Goal: Information Seeking & Learning: Learn about a topic

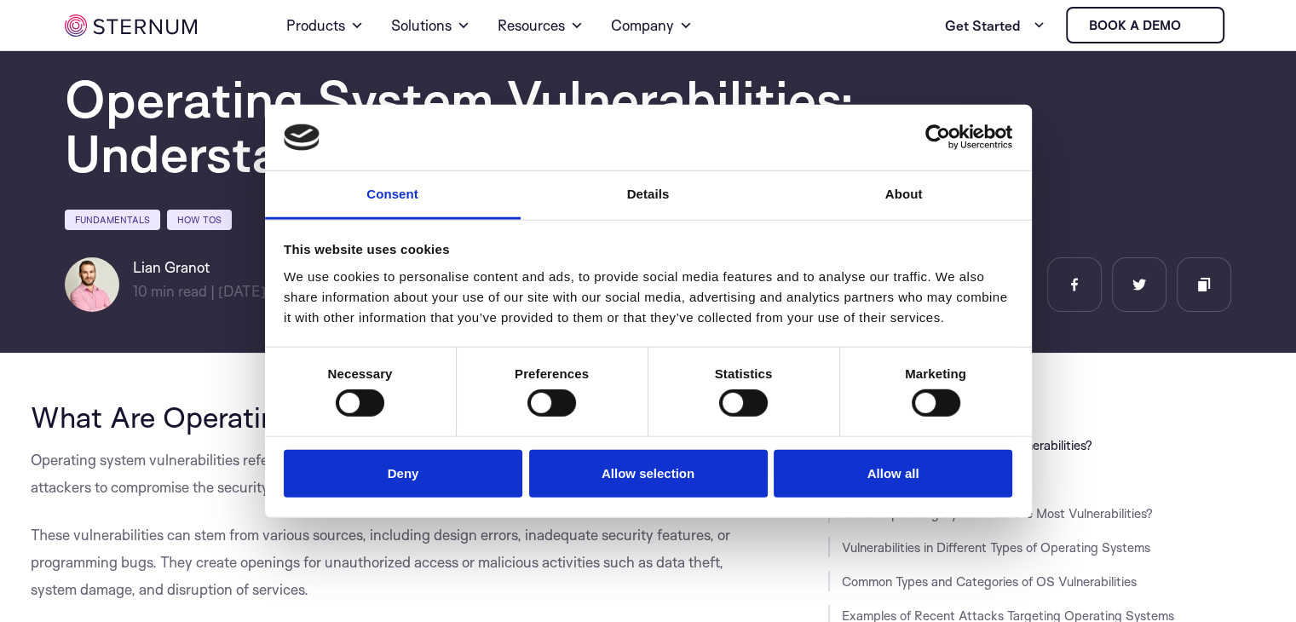
scroll to position [159, 0]
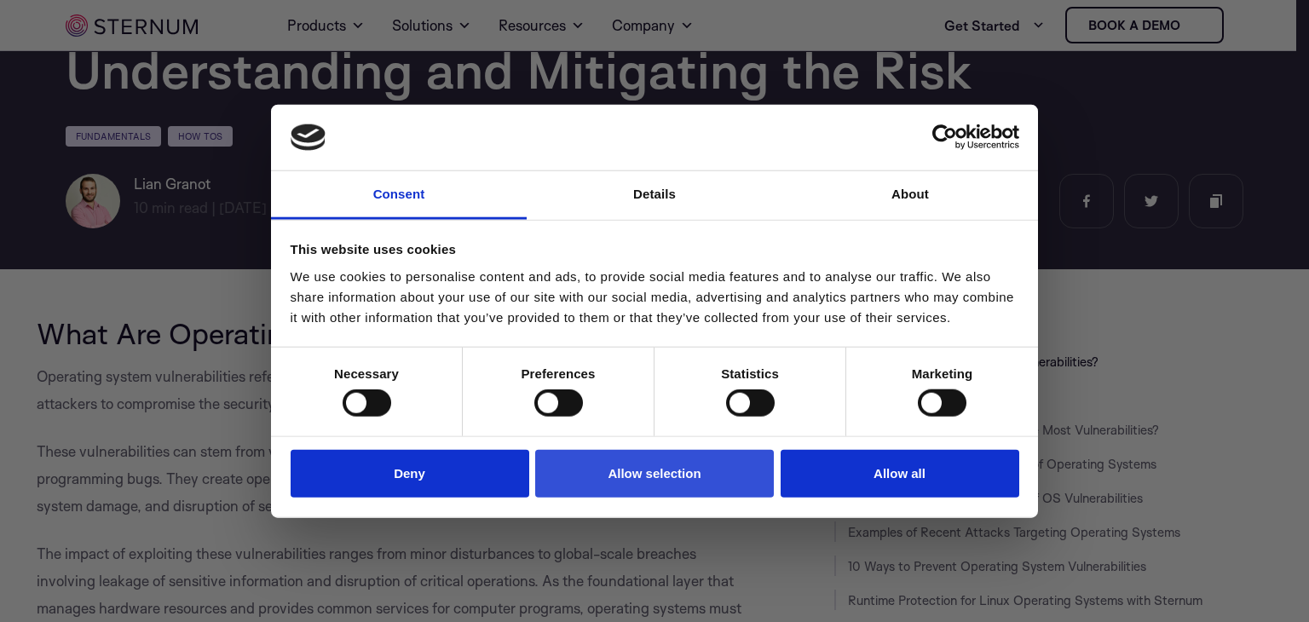
click at [602, 488] on button "Allow selection" at bounding box center [654, 473] width 239 height 49
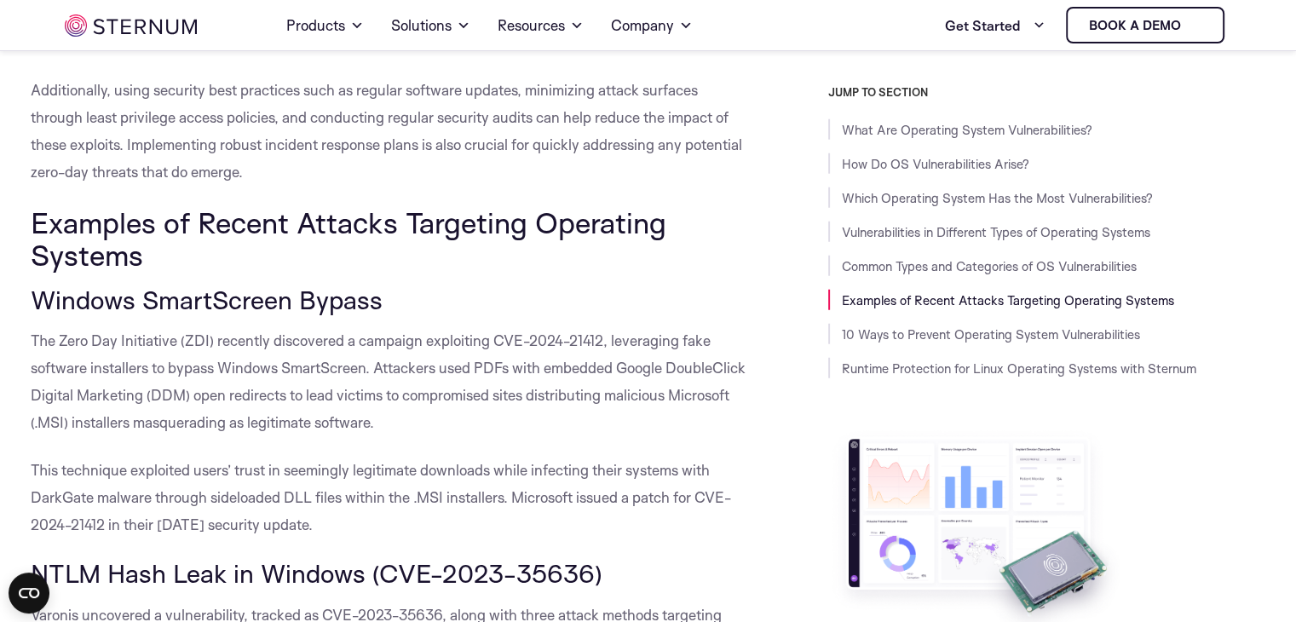
scroll to position [4677, 0]
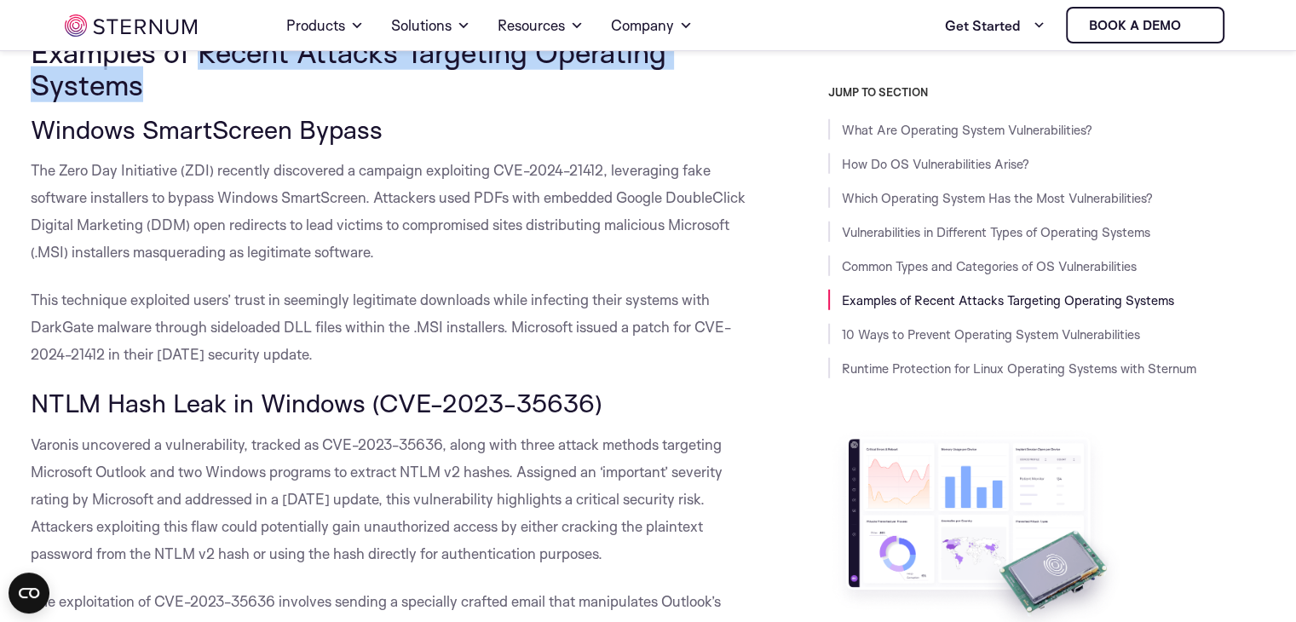
drag, startPoint x: 148, startPoint y: 143, endPoint x: 208, endPoint y: 103, distance: 71.9
click at [202, 101] on h2 "Examples of Recent Attacks Targeting Operating Systems" at bounding box center [391, 69] width 721 height 66
copy span "Recent Attacks Targeting Operating Systems"
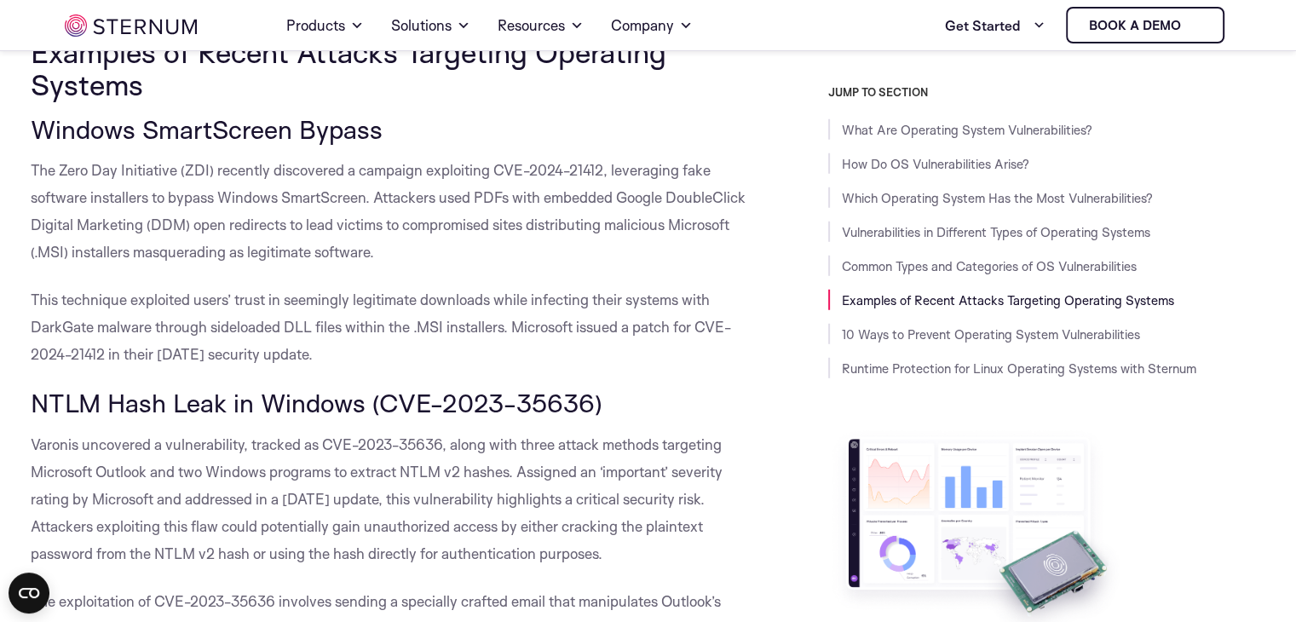
click at [440, 199] on div "What Are Operating System Vulnerabilities? Operating system vulnerabilities ref…" at bounding box center [391, 362] width 721 height 9139
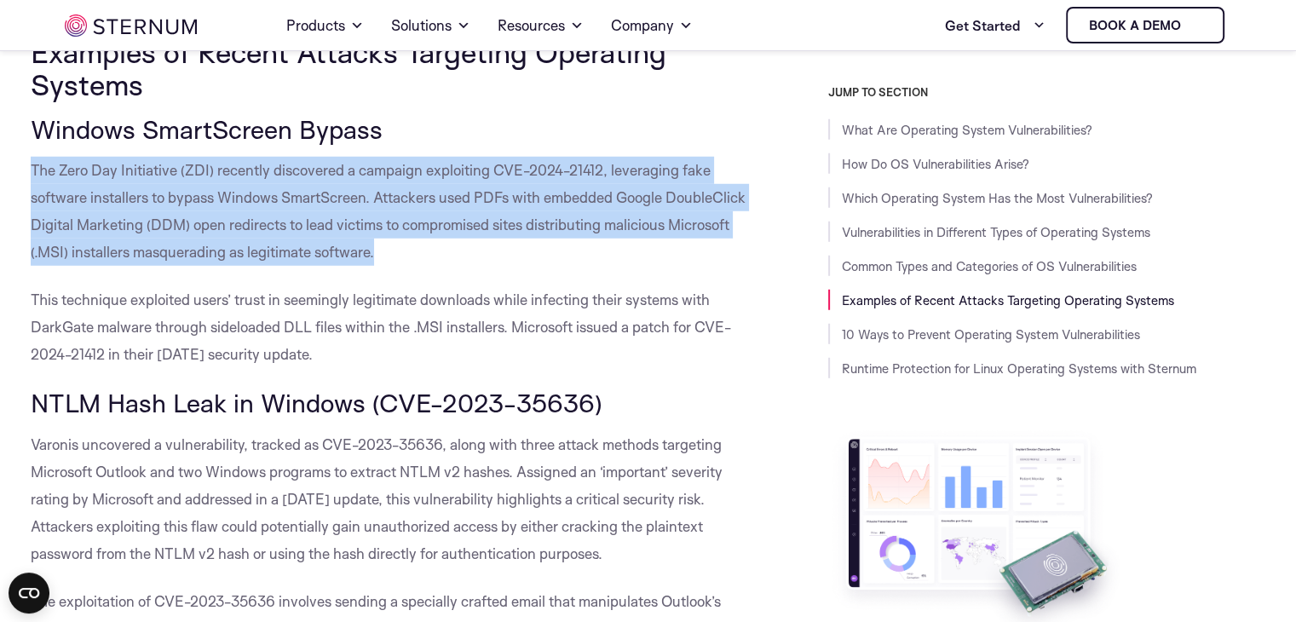
drag, startPoint x: 375, startPoint y: 304, endPoint x: 28, endPoint y: 219, distance: 357.2
click at [28, 219] on body "Consent Details [#IABV2SETTINGS#] About This website uses cookies We use cookie…" at bounding box center [648, 587] width 1296 height 10529
copy span "The Zero Day Initiative (ZDI) recently discovered a campaign exploiting CVE-202…"
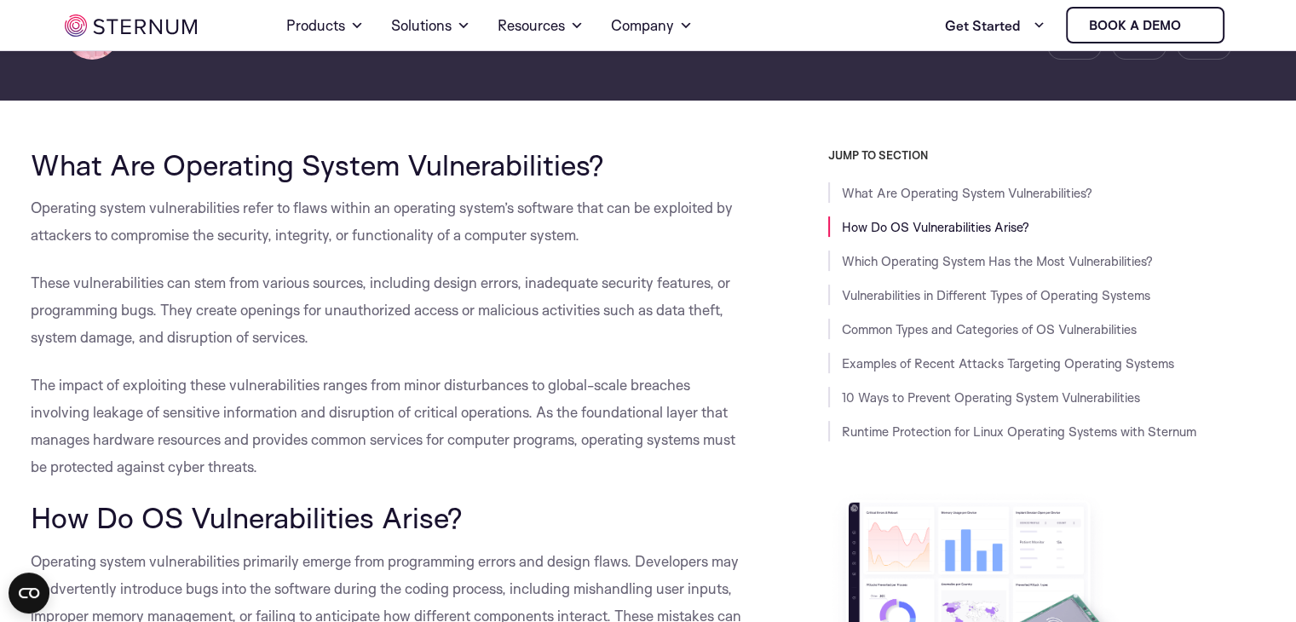
scroll to position [74, 0]
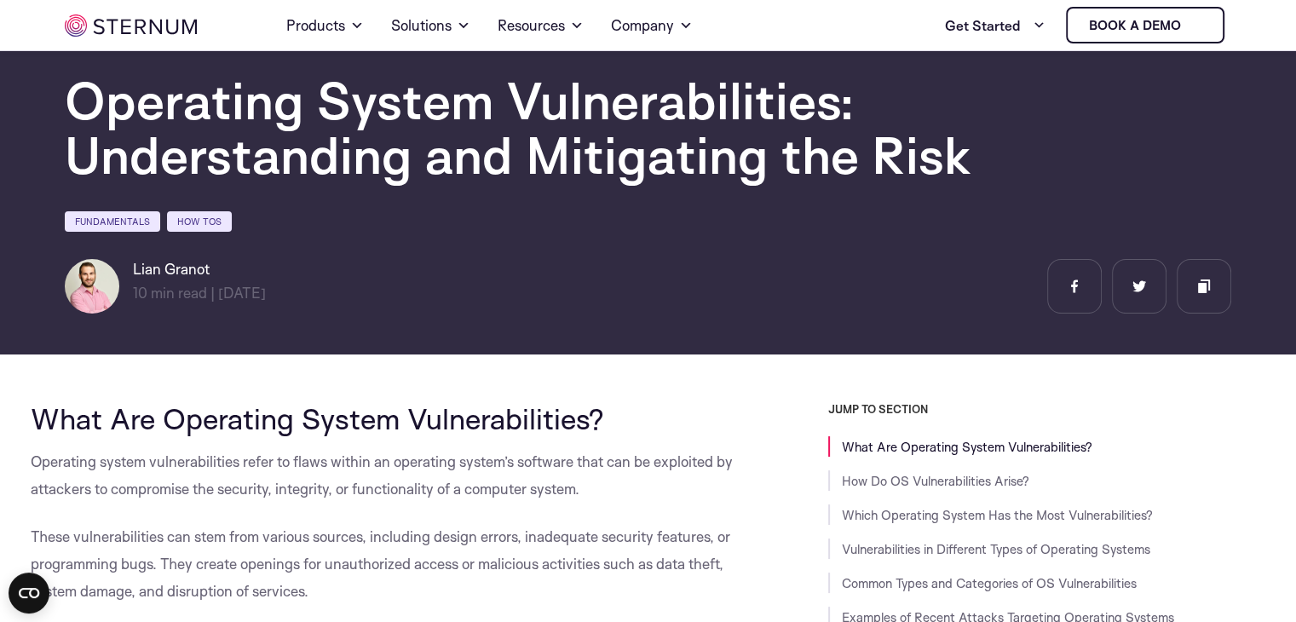
drag, startPoint x: 332, startPoint y: 83, endPoint x: 168, endPoint y: 399, distance: 356.4
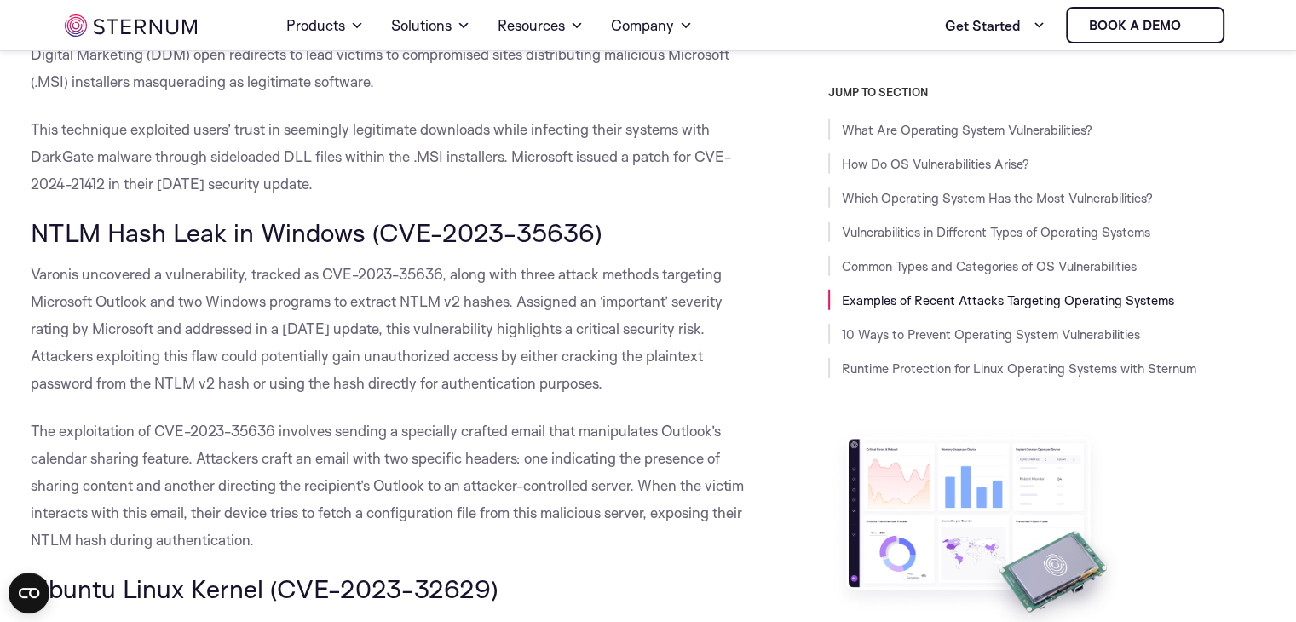
scroll to position [4677, 0]
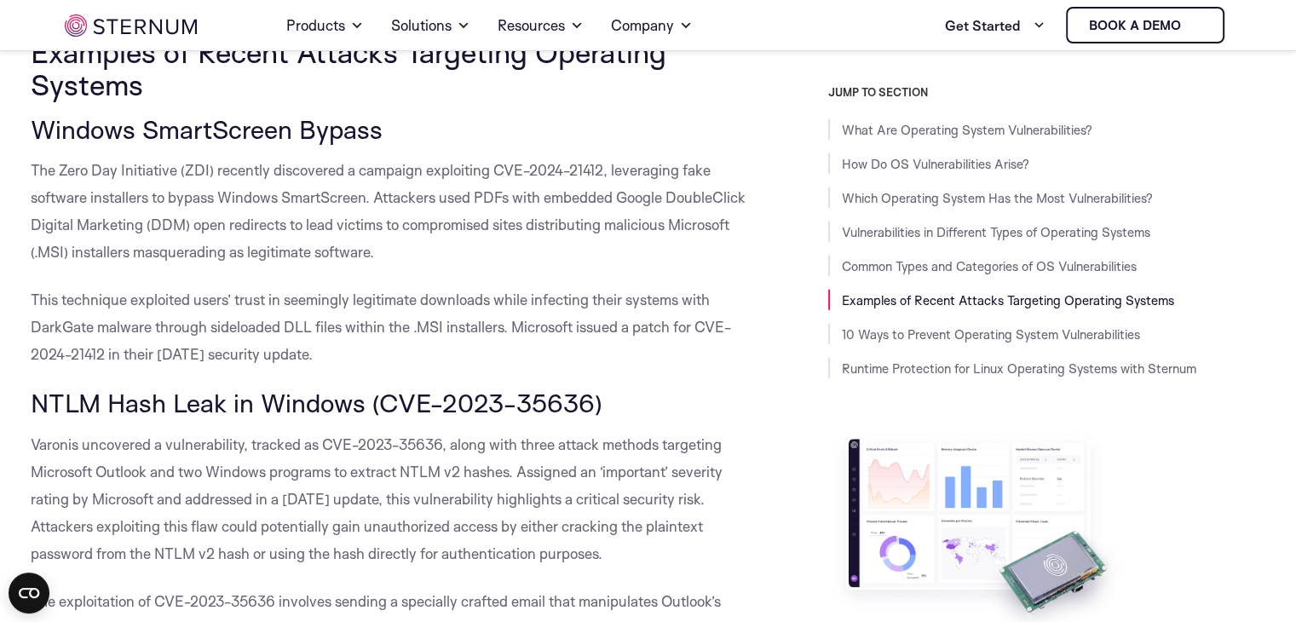
drag, startPoint x: 357, startPoint y: 412, endPoint x: 34, endPoint y: 366, distance: 326.2
click at [34, 366] on p "This technique exploited users’ trust in seemingly legitimate downloads while i…" at bounding box center [391, 327] width 721 height 82
copy span "This technique exploited users’ trust in seemingly legitimate downloads while i…"
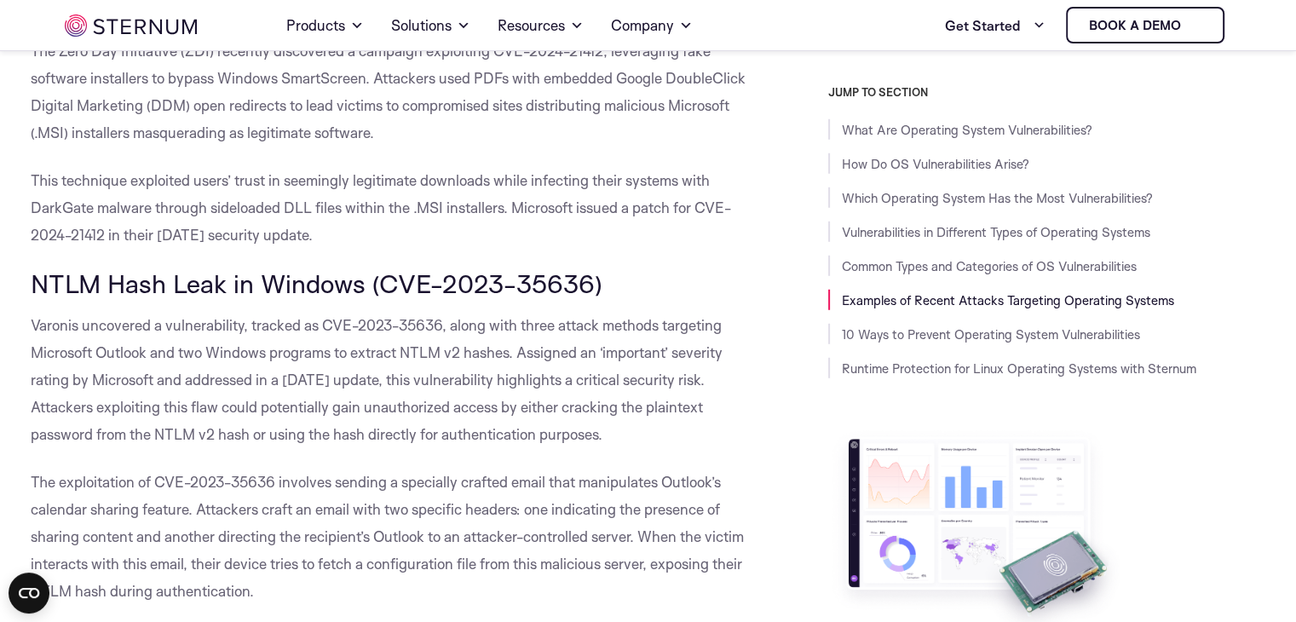
scroll to position [4932, 0]
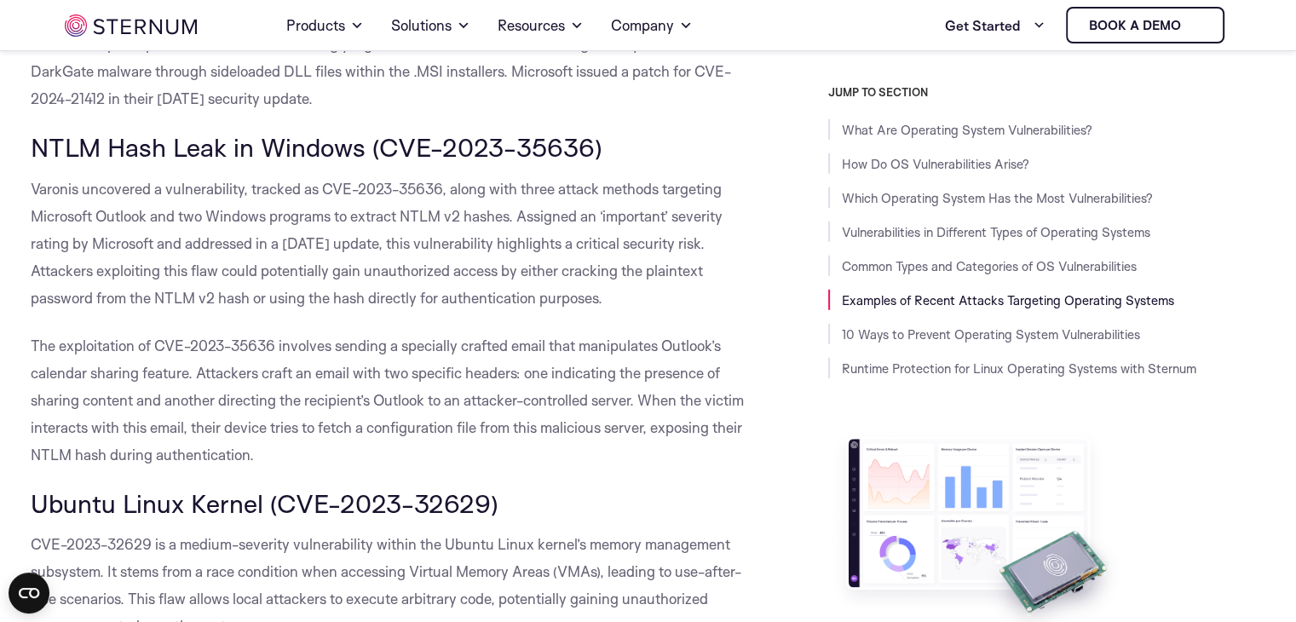
drag, startPoint x: 602, startPoint y: 205, endPoint x: 34, endPoint y: 209, distance: 567.7
click at [34, 163] on span "NTLM Hash Leak in Windows (CVE-2023-35636)" at bounding box center [317, 147] width 572 height 32
copy span "NTLM Hash Leak in Windows (CVE-2023-35636)"
click at [253, 378] on div "What Are Operating System Vulnerabilities? Operating system vulnerabilities ref…" at bounding box center [391, 106] width 721 height 9139
drag, startPoint x: 603, startPoint y: 355, endPoint x: 24, endPoint y: 246, distance: 589.8
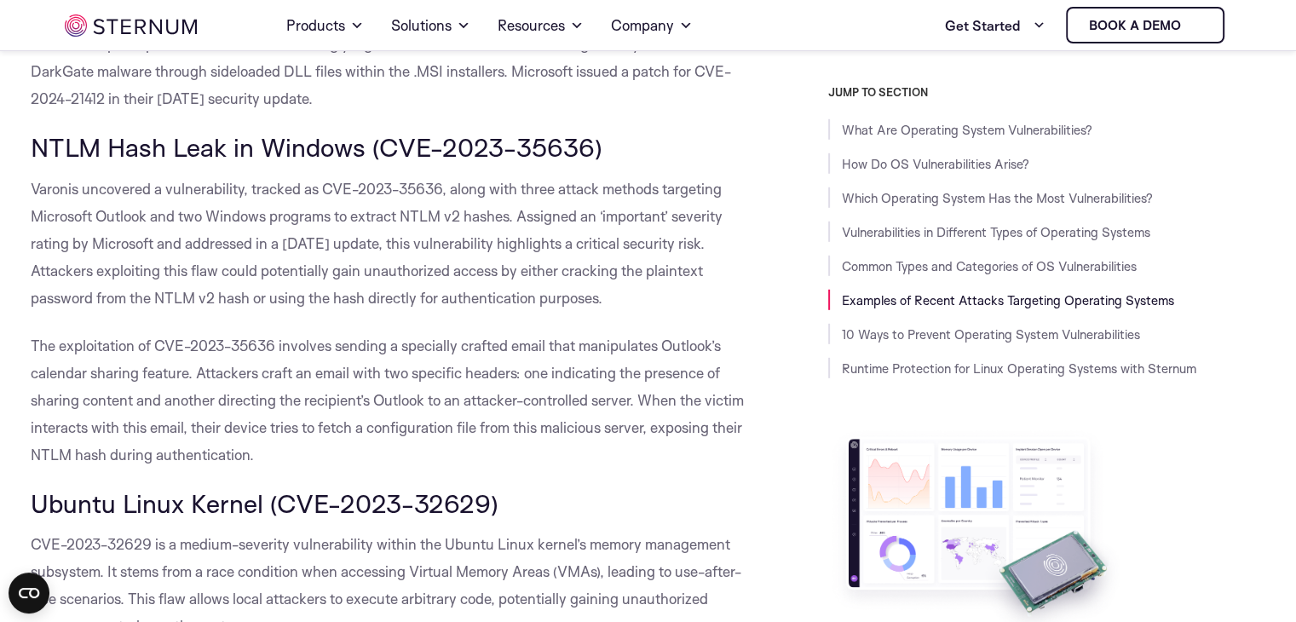
click at [24, 246] on body "Consent Details [#IABV2SETTINGS#] About This website uses cookies We use cookie…" at bounding box center [648, 332] width 1296 height 10529
copy span "Varonis uncovered a vulnerability, tracked as CVE-2023-35636, along with three …"
click at [395, 410] on p "The exploitation of CVE-2023-35636 involves sending a specially crafted email t…" at bounding box center [391, 400] width 721 height 136
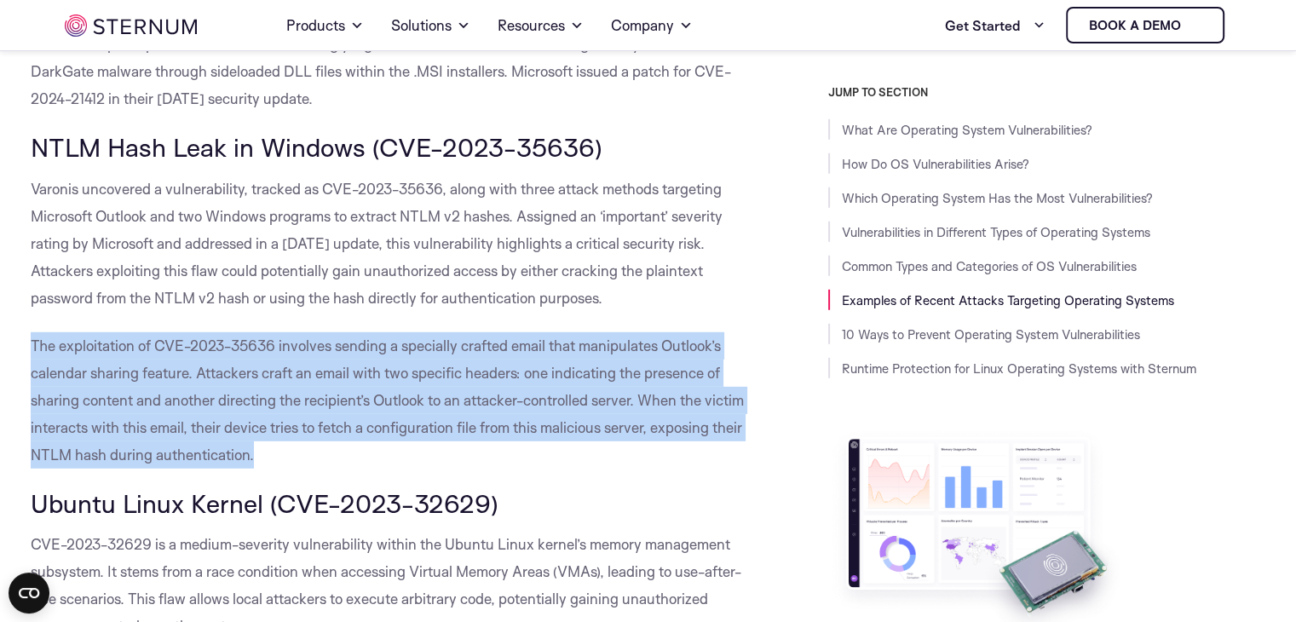
drag, startPoint x: 252, startPoint y: 513, endPoint x: 26, endPoint y: 402, distance: 251.6
click at [26, 402] on body "Consent Details [#IABV2SETTINGS#] About This website uses cookies We use cookie…" at bounding box center [648, 332] width 1296 height 10529
copy span "The exploitation of CVE-2023-35636 involves sending a specially crafted email t…"
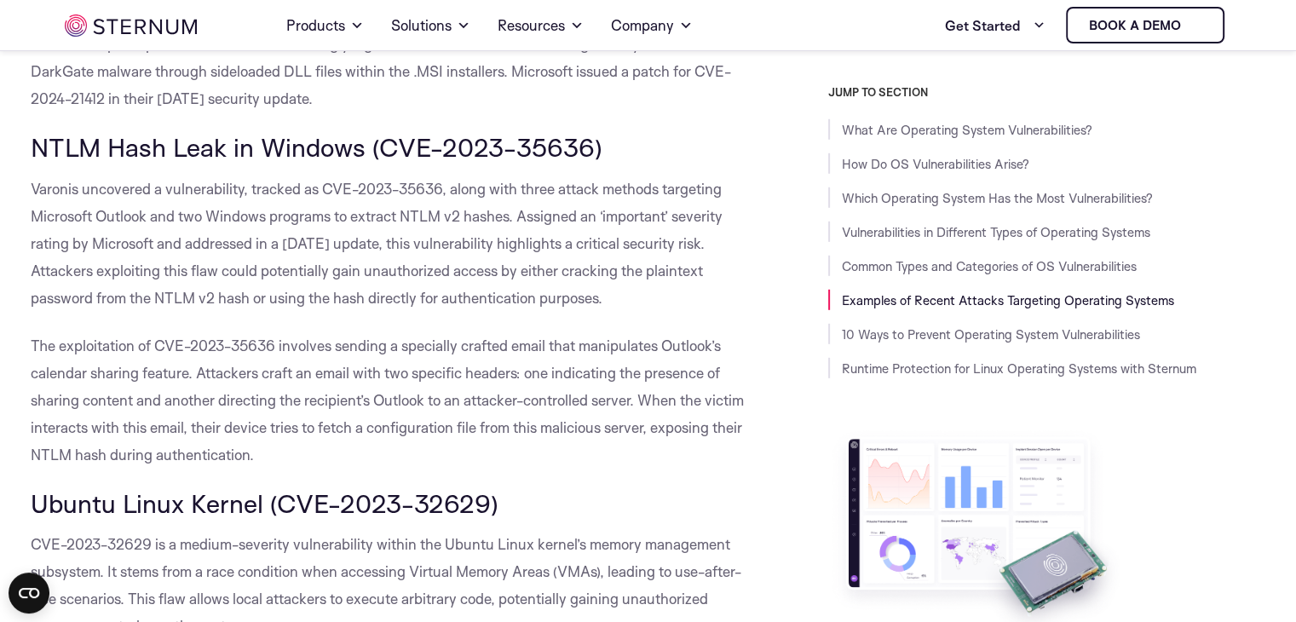
click at [366, 307] on span "Varonis uncovered a vulnerability, tracked as CVE-2023-35636, along with three …" at bounding box center [377, 243] width 692 height 127
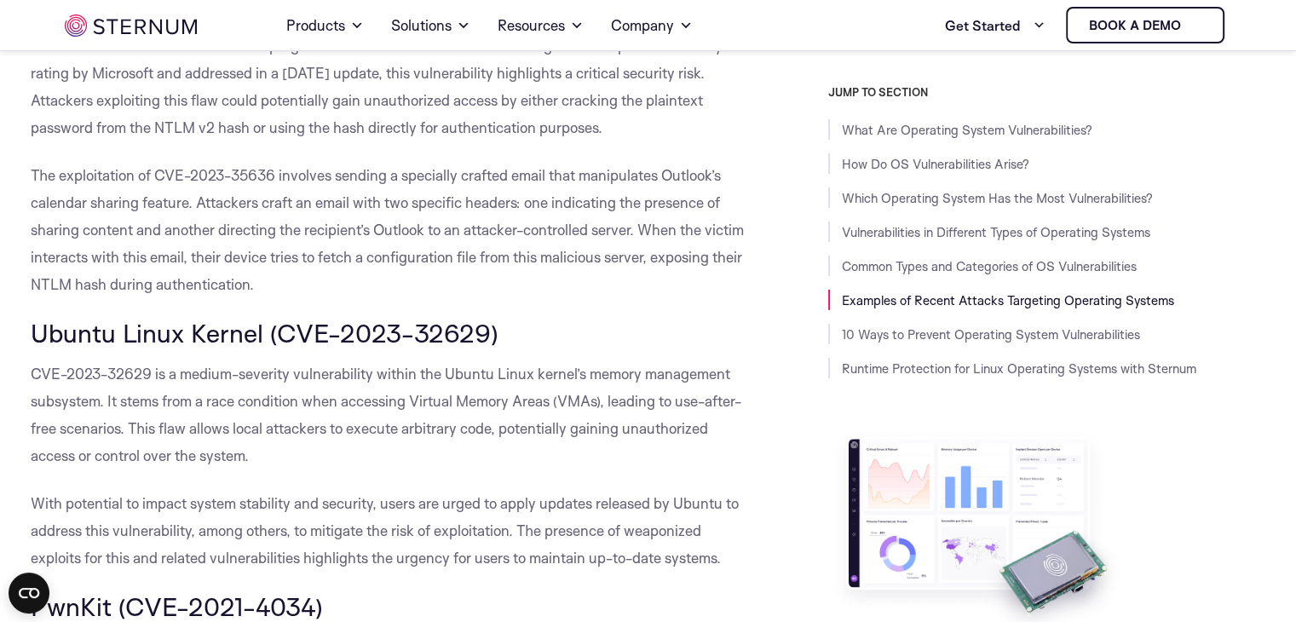
scroll to position [5273, 0]
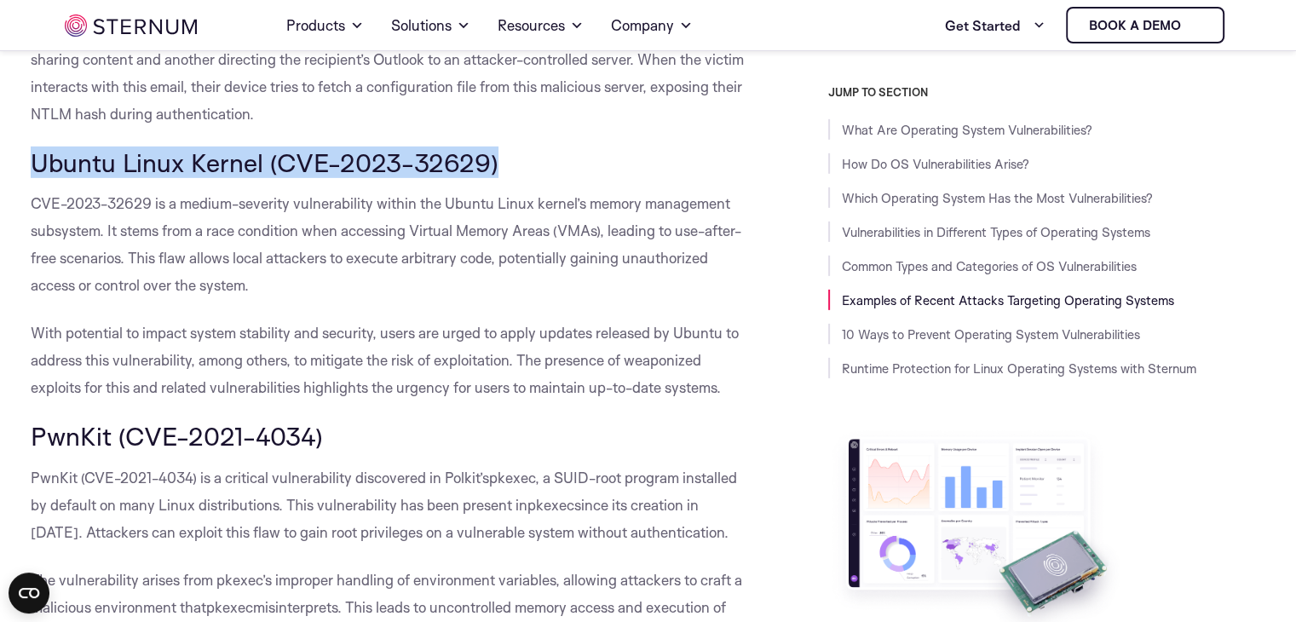
drag, startPoint x: 491, startPoint y: 219, endPoint x: 32, endPoint y: 216, distance: 459.4
click at [32, 178] on span "Ubuntu Linux Kernel (CVE-2023-32629)" at bounding box center [265, 163] width 468 height 32
copy span "Ubuntu Linux Kernel (CVE-2023-32629)"
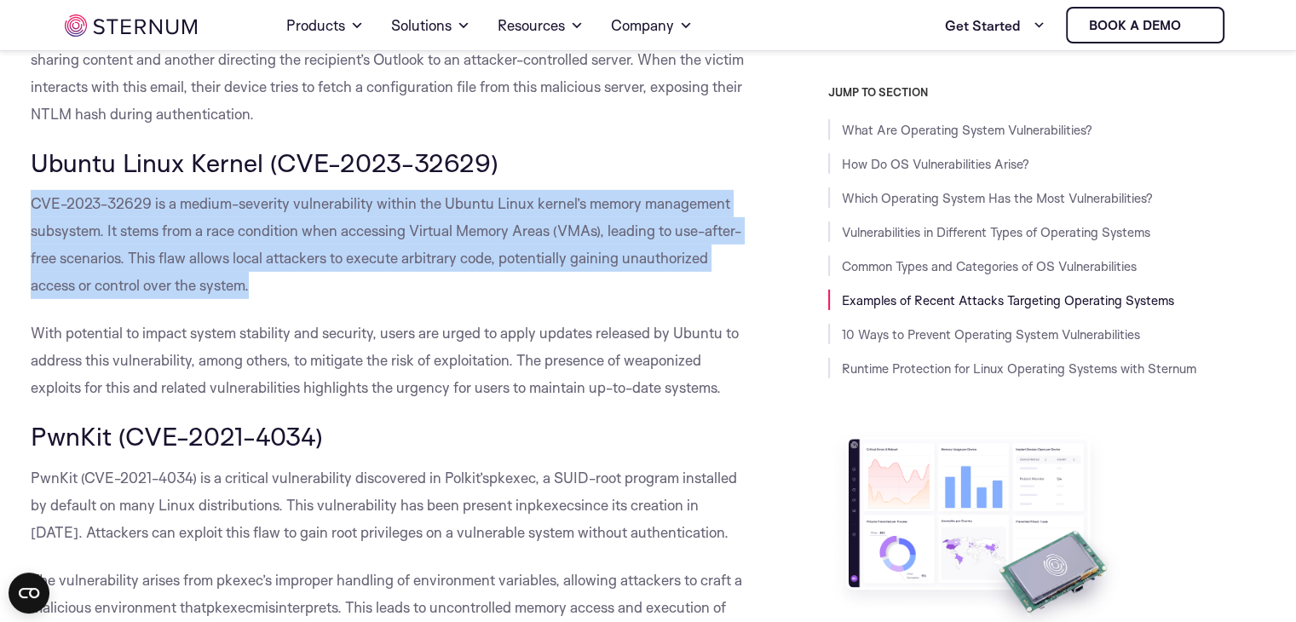
drag, startPoint x: 253, startPoint y: 341, endPoint x: 34, endPoint y: 263, distance: 232.4
click at [34, 263] on span "CVE-2023-32629 is a medium-severity vulnerability within the Ubuntu Linux kerne…" at bounding box center [386, 244] width 711 height 100
copy span "CVE-2023-32629 is a medium-severity vulnerability within the Ubuntu Linux kerne…"
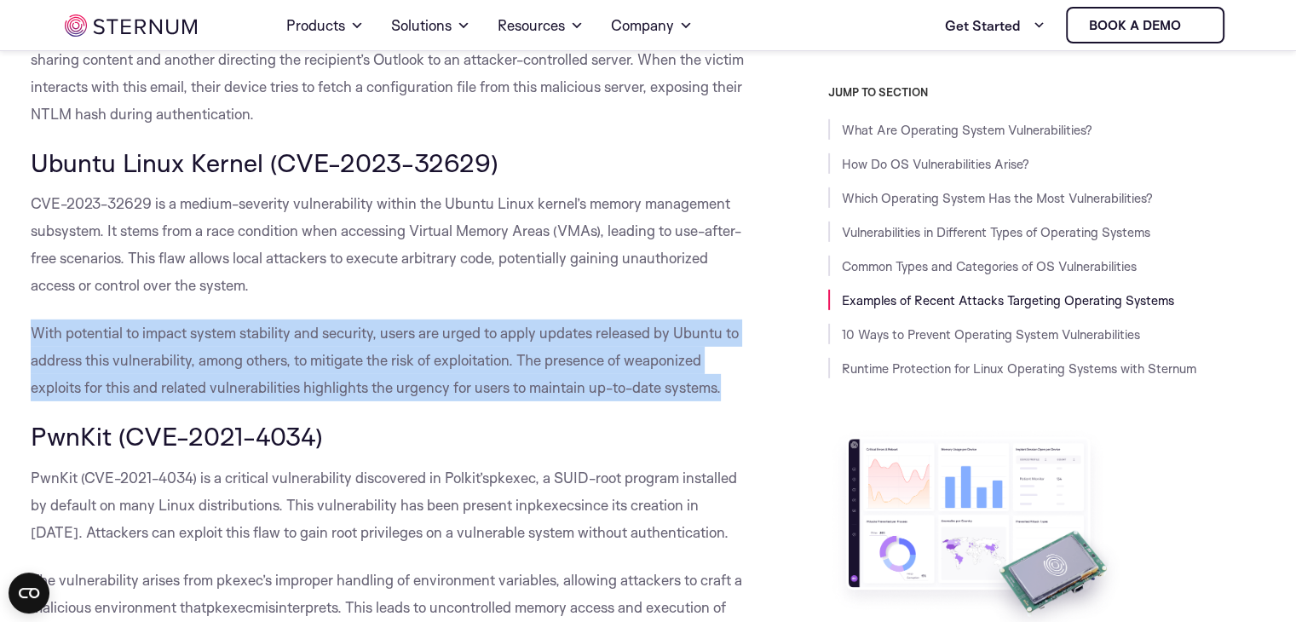
drag, startPoint x: 724, startPoint y: 444, endPoint x: 29, endPoint y: 383, distance: 698.2
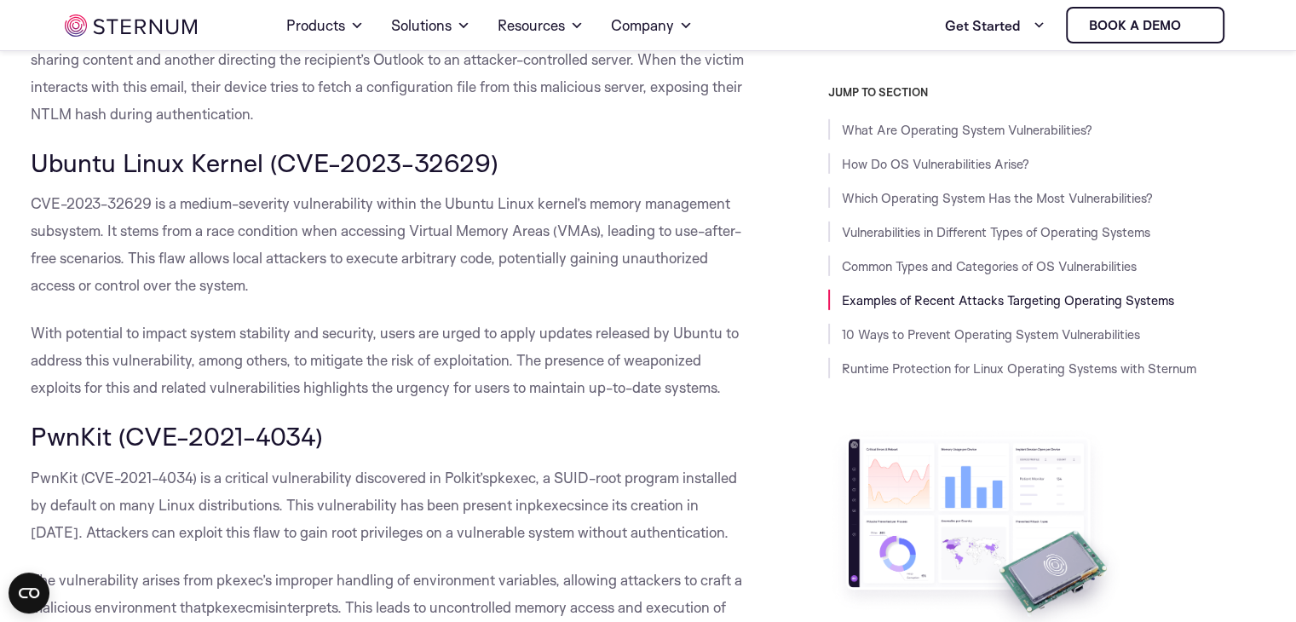
drag, startPoint x: 713, startPoint y: 449, endPoint x: 0, endPoint y: 217, distance: 750.1
copy div "Ubuntu Linux Kernel (CVE-2023-32629) CVE-2023-32629 is a medium-severity vulner…"
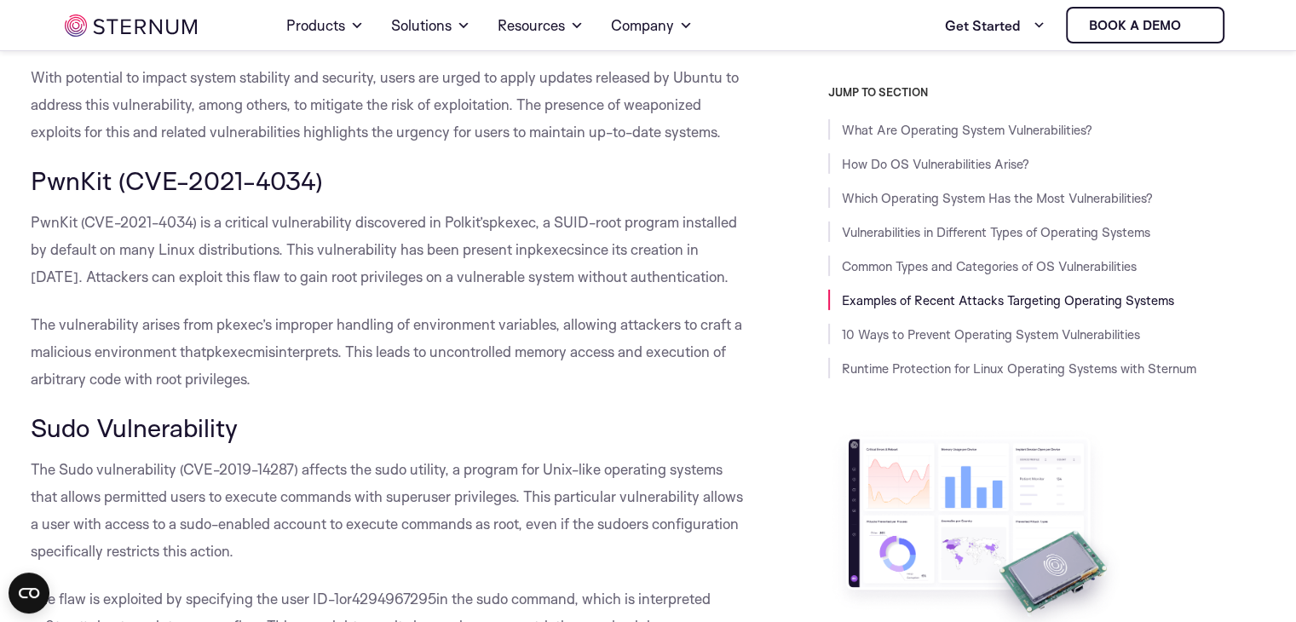
scroll to position [5614, 0]
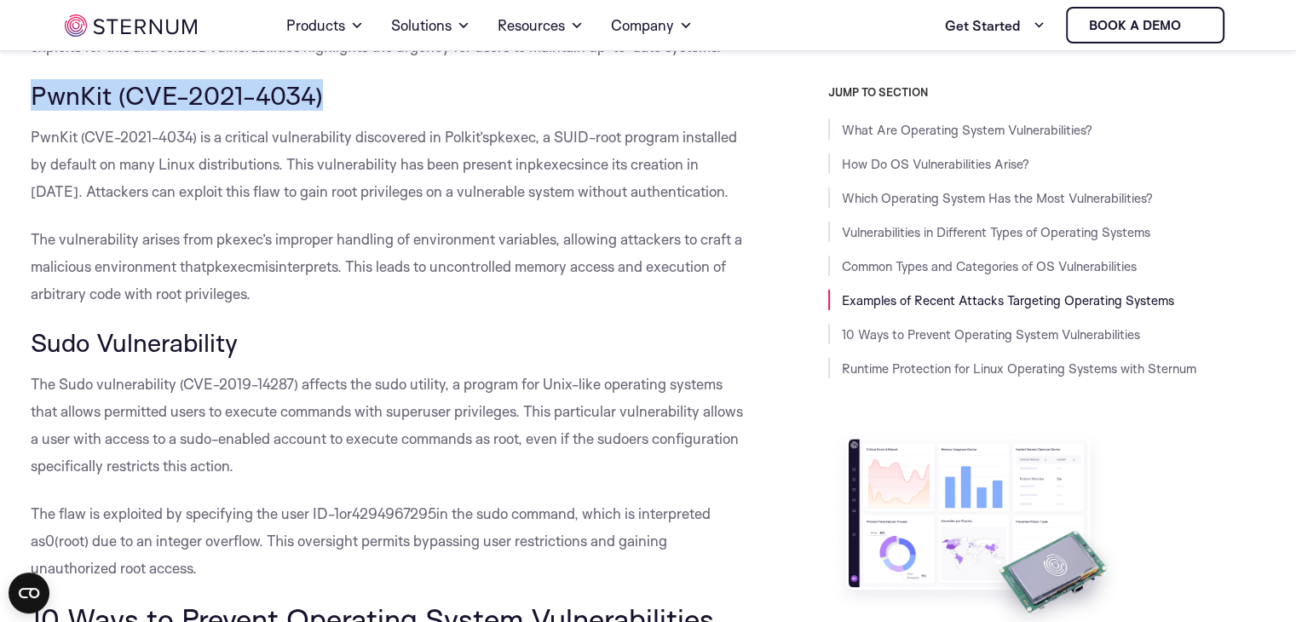
drag, startPoint x: 313, startPoint y: 154, endPoint x: 30, endPoint y: 155, distance: 283.0
click at [31, 110] on h3 "PwnKit (CVE-2021-4034)" at bounding box center [391, 95] width 721 height 29
copy span "PwnKit (CVE-2021-4034)"
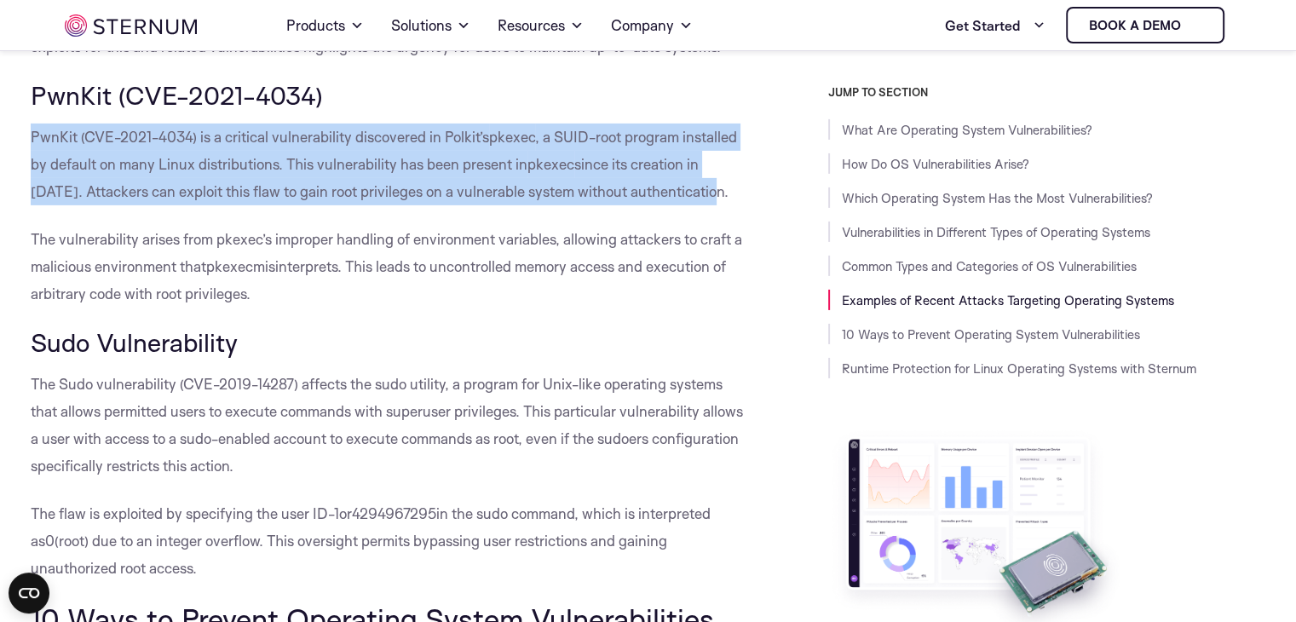
drag, startPoint x: 678, startPoint y: 247, endPoint x: 27, endPoint y: 201, distance: 651.9
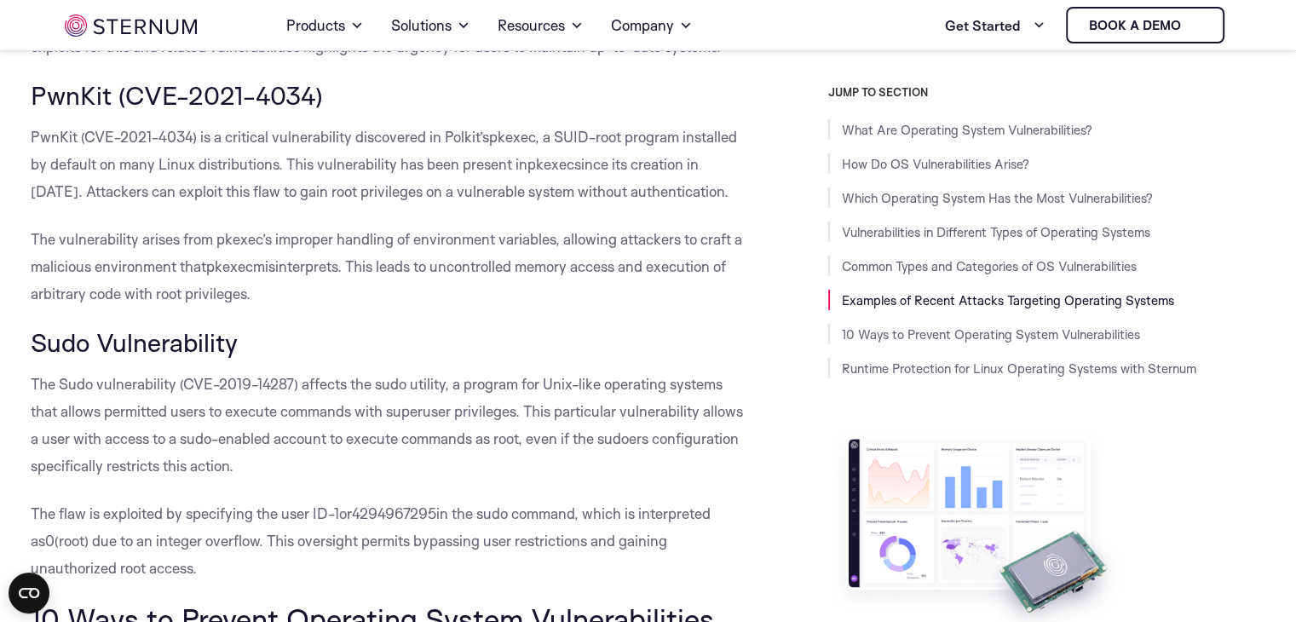
click at [319, 308] on p "The vulnerab ility arises from pkexec’s improper handling of environment variab…" at bounding box center [391, 267] width 721 height 82
drag, startPoint x: 257, startPoint y: 349, endPoint x: 31, endPoint y: 291, distance: 234.0
click at [31, 291] on p "The vulnerab ility arises from pkexec’s improper handling of environment variab…" at bounding box center [391, 267] width 721 height 82
click at [276, 308] on p "The vulnerab ility arises from pkexec’s improper handling of environment variab…" at bounding box center [391, 267] width 721 height 82
drag, startPoint x: 266, startPoint y: 346, endPoint x: 2, endPoint y: 155, distance: 326.0
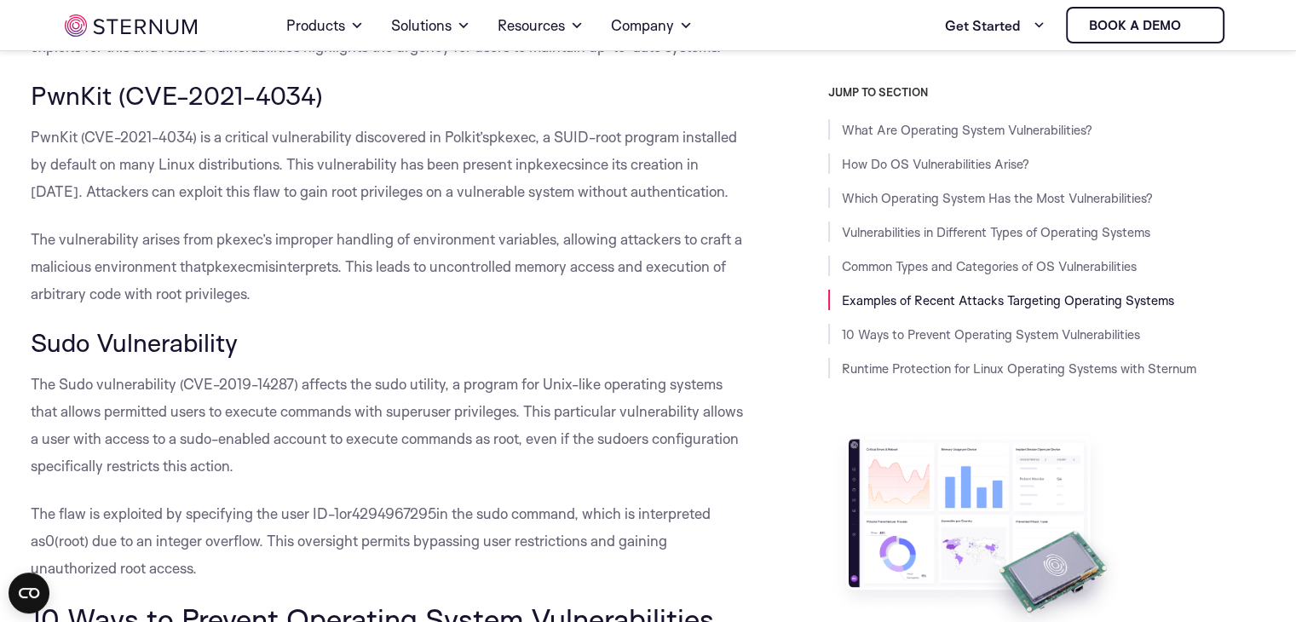
click at [265, 308] on p "The vulnerab ility arises from pkexec’s improper handling of environment variab…" at bounding box center [391, 267] width 721 height 82
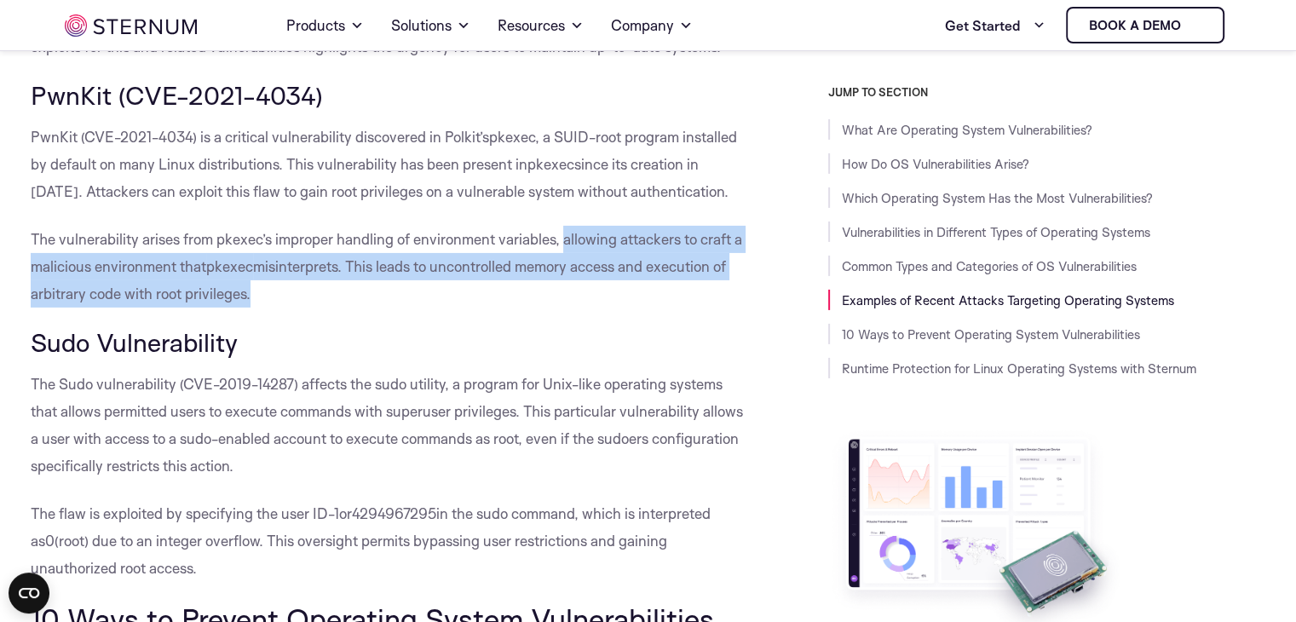
drag, startPoint x: 252, startPoint y: 352, endPoint x: 566, endPoint y: 301, distance: 317.8
click at [566, 301] on p "The vulnerab ility arises from pkexec’s improper handling of environment variab…" at bounding box center [391, 267] width 721 height 82
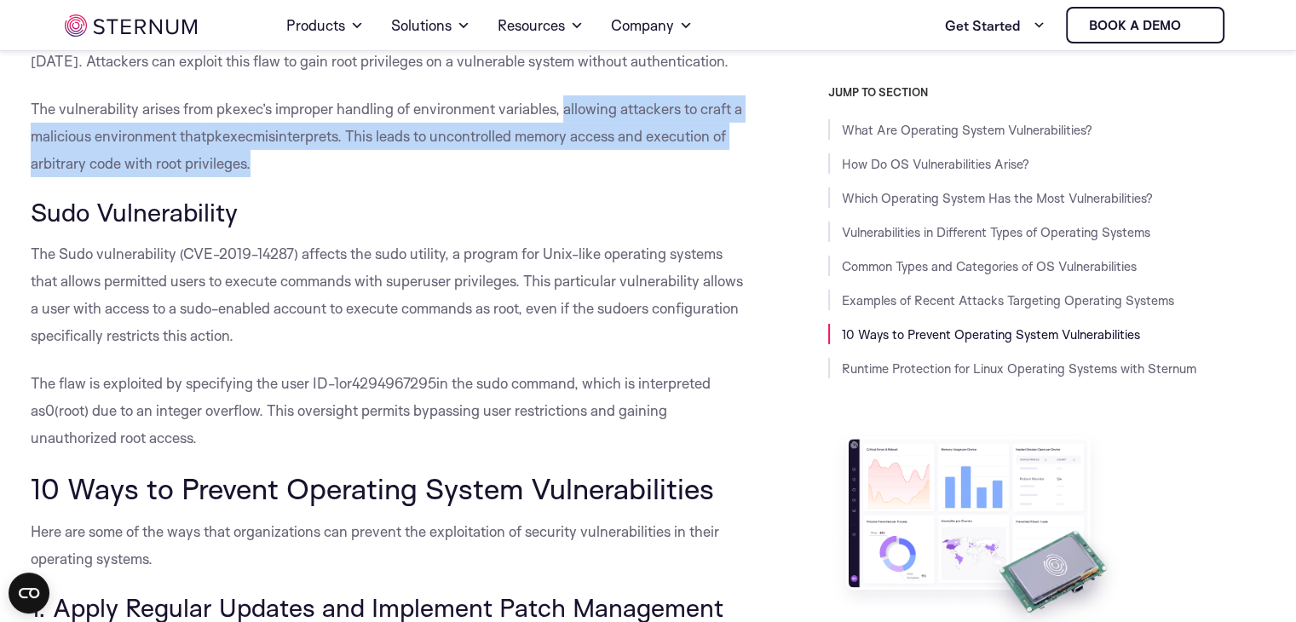
scroll to position [5699, 0]
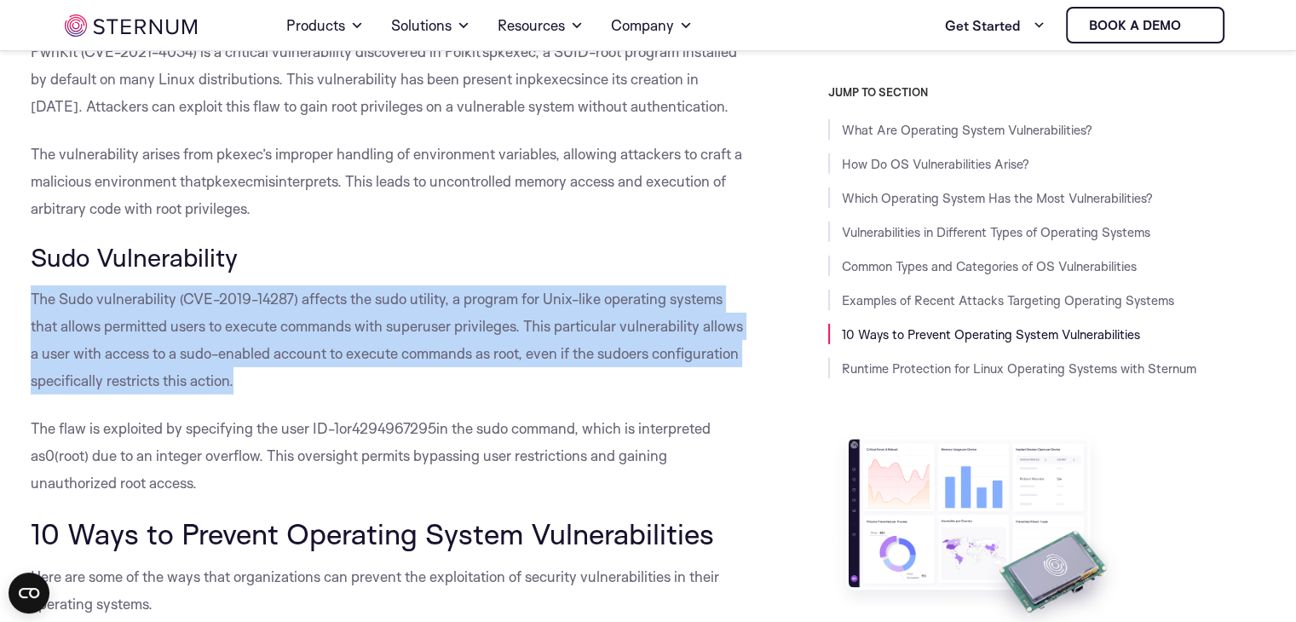
drag, startPoint x: 236, startPoint y: 436, endPoint x: 27, endPoint y: 356, distance: 223.7
click at [248, 395] on p "The Sudo vulnerability (CVE-2019-14287) affects the sudo utility, a program for…" at bounding box center [391, 340] width 721 height 109
drag, startPoint x: 235, startPoint y: 441, endPoint x: 303, endPoint y: 360, distance: 105.3
click at [303, 360] on p "The Sudo vulnerability (CVE-2019-14287) affects the sudo utility, a program for…" at bounding box center [391, 340] width 721 height 109
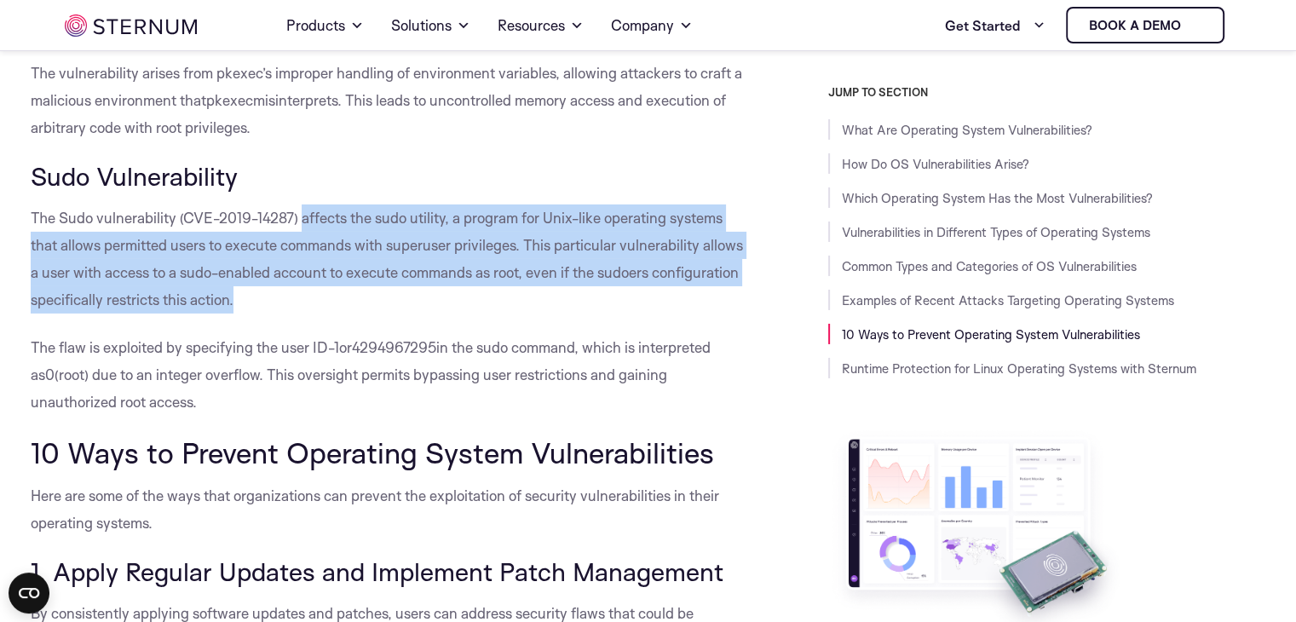
scroll to position [5785, 0]
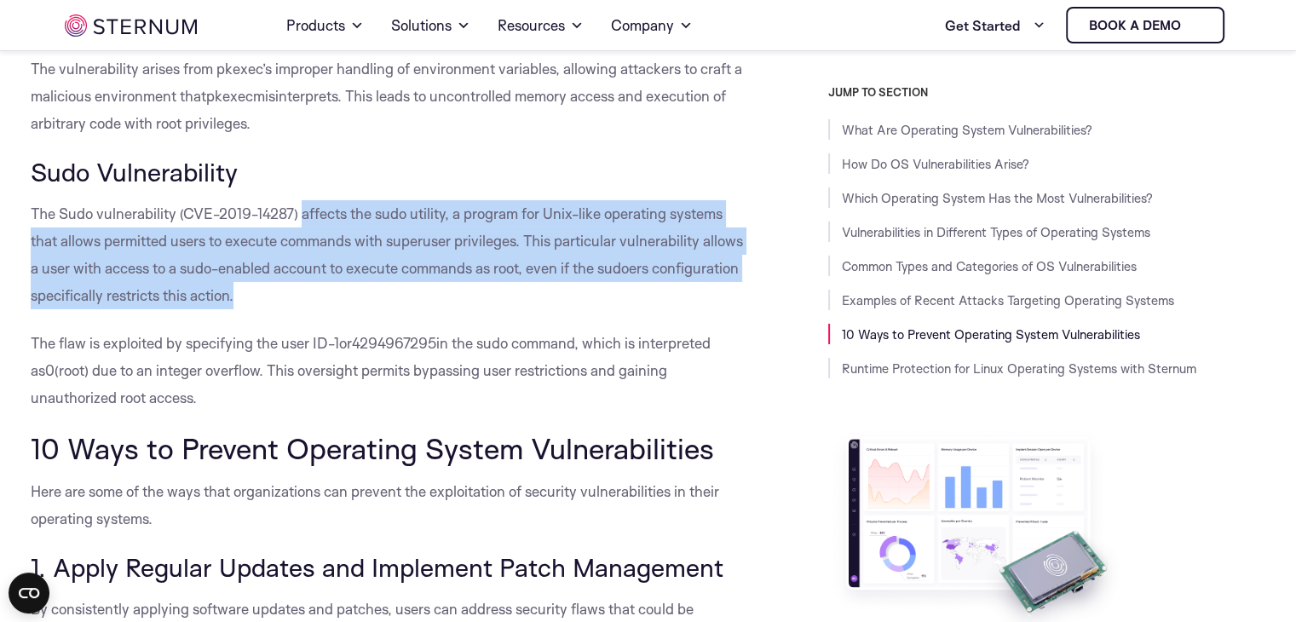
drag, startPoint x: 116, startPoint y: 452, endPoint x: 27, endPoint y: 403, distance: 101.1
